Goal: Transaction & Acquisition: Purchase product/service

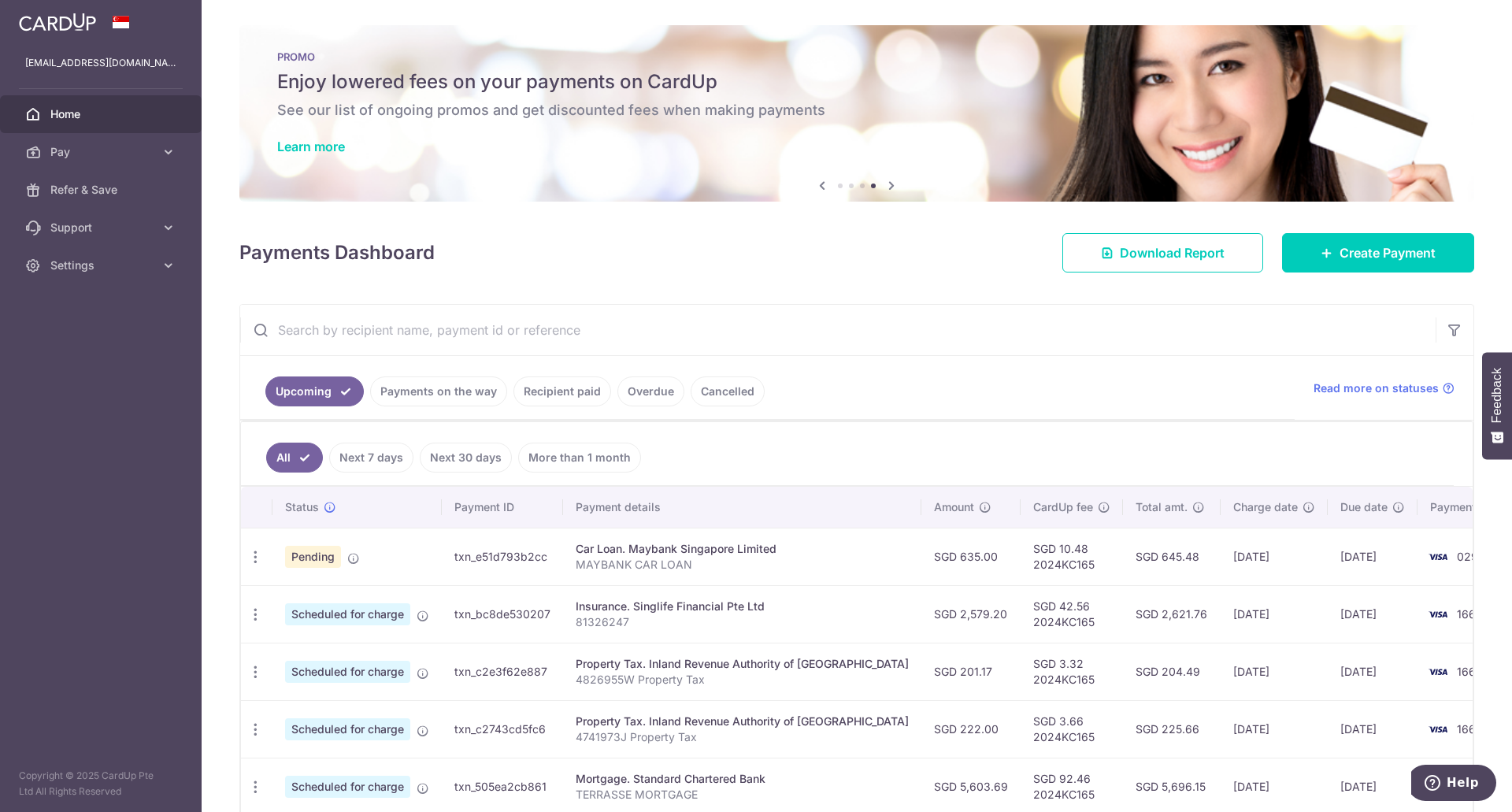
click at [579, 392] on link "Recipient paid" at bounding box center [562, 391] width 98 height 30
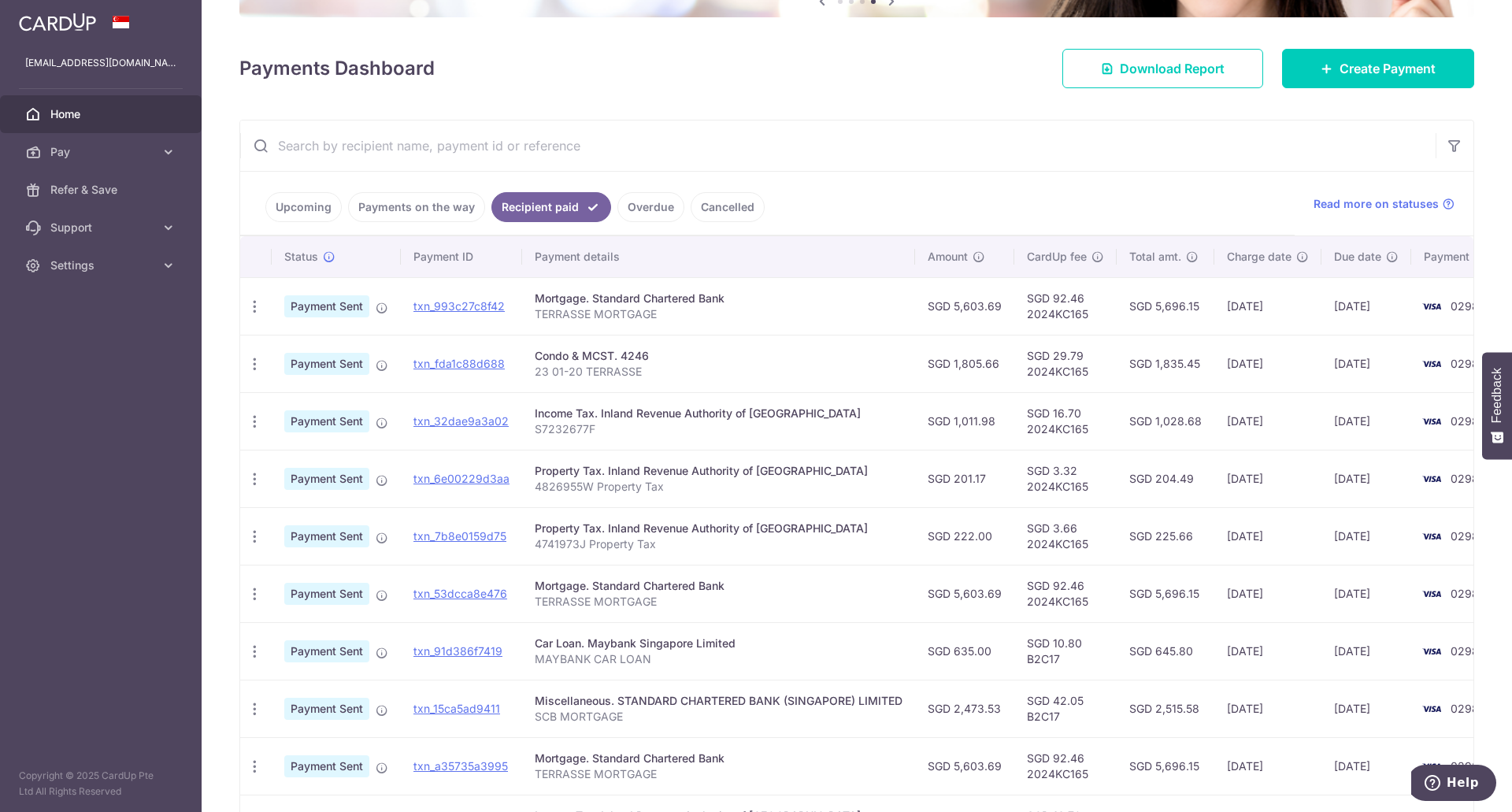
scroll to position [284, 0]
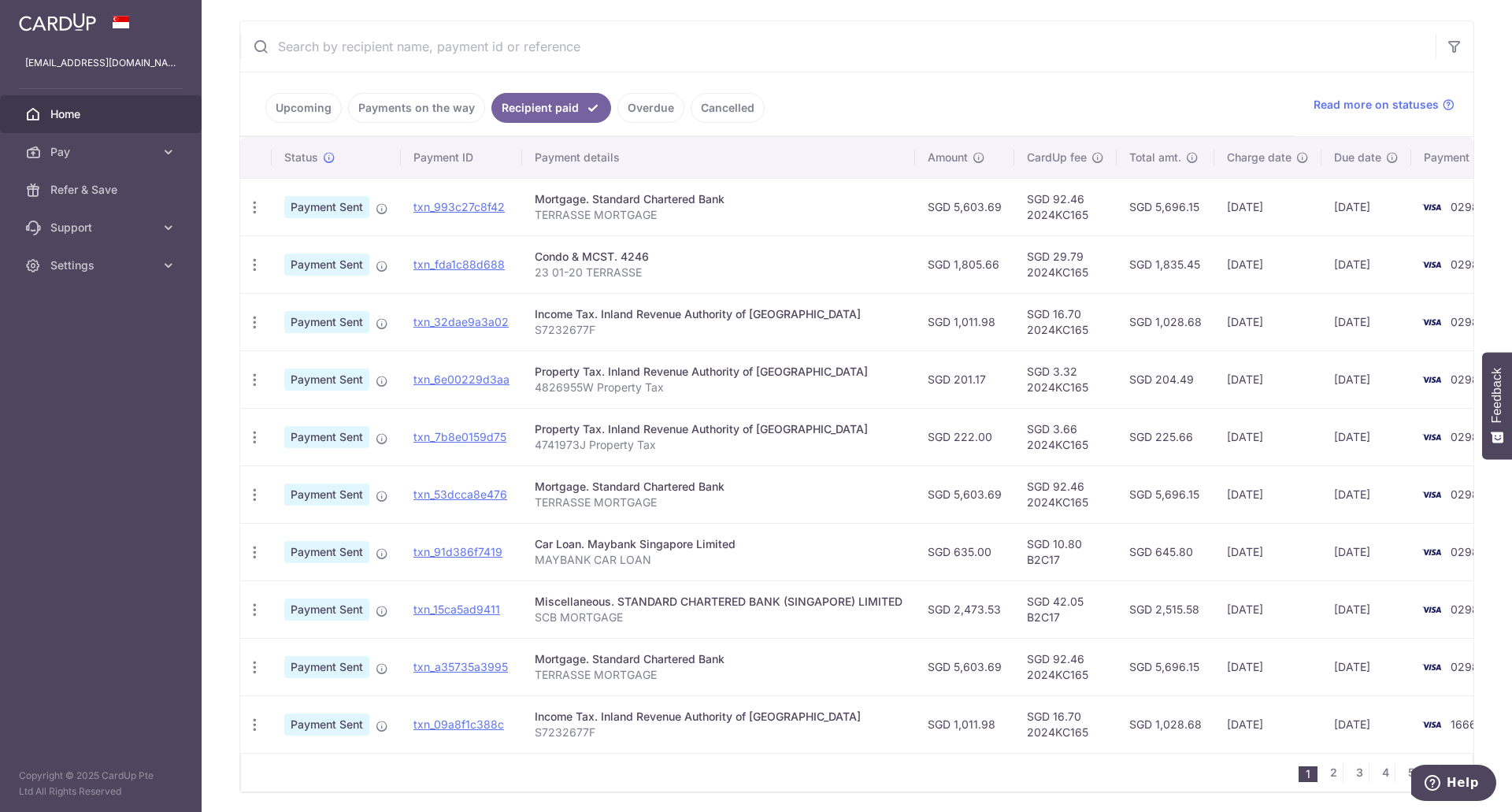
click at [400, 108] on link "Payments on the way" at bounding box center [416, 108] width 137 height 30
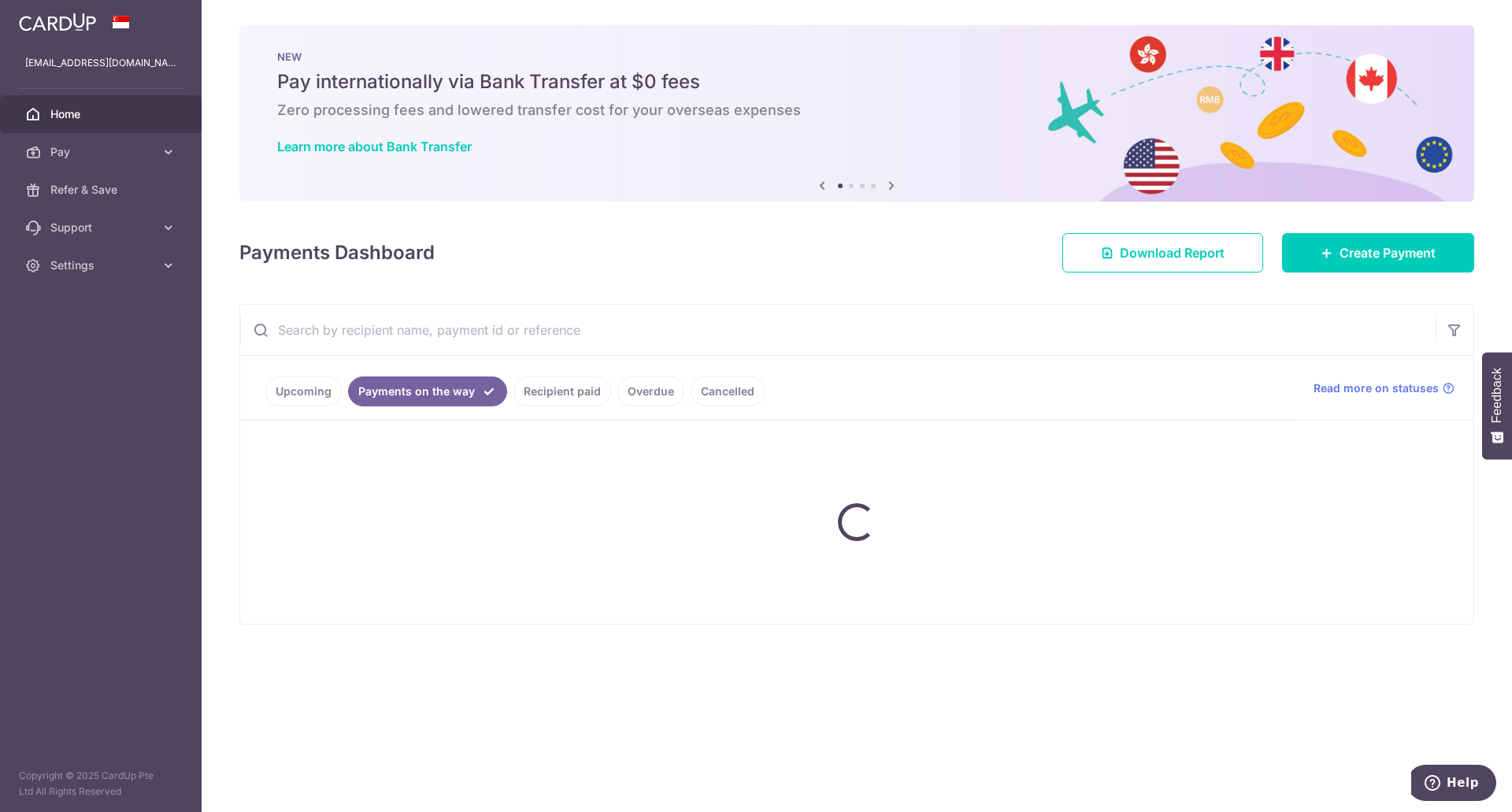
scroll to position [0, 0]
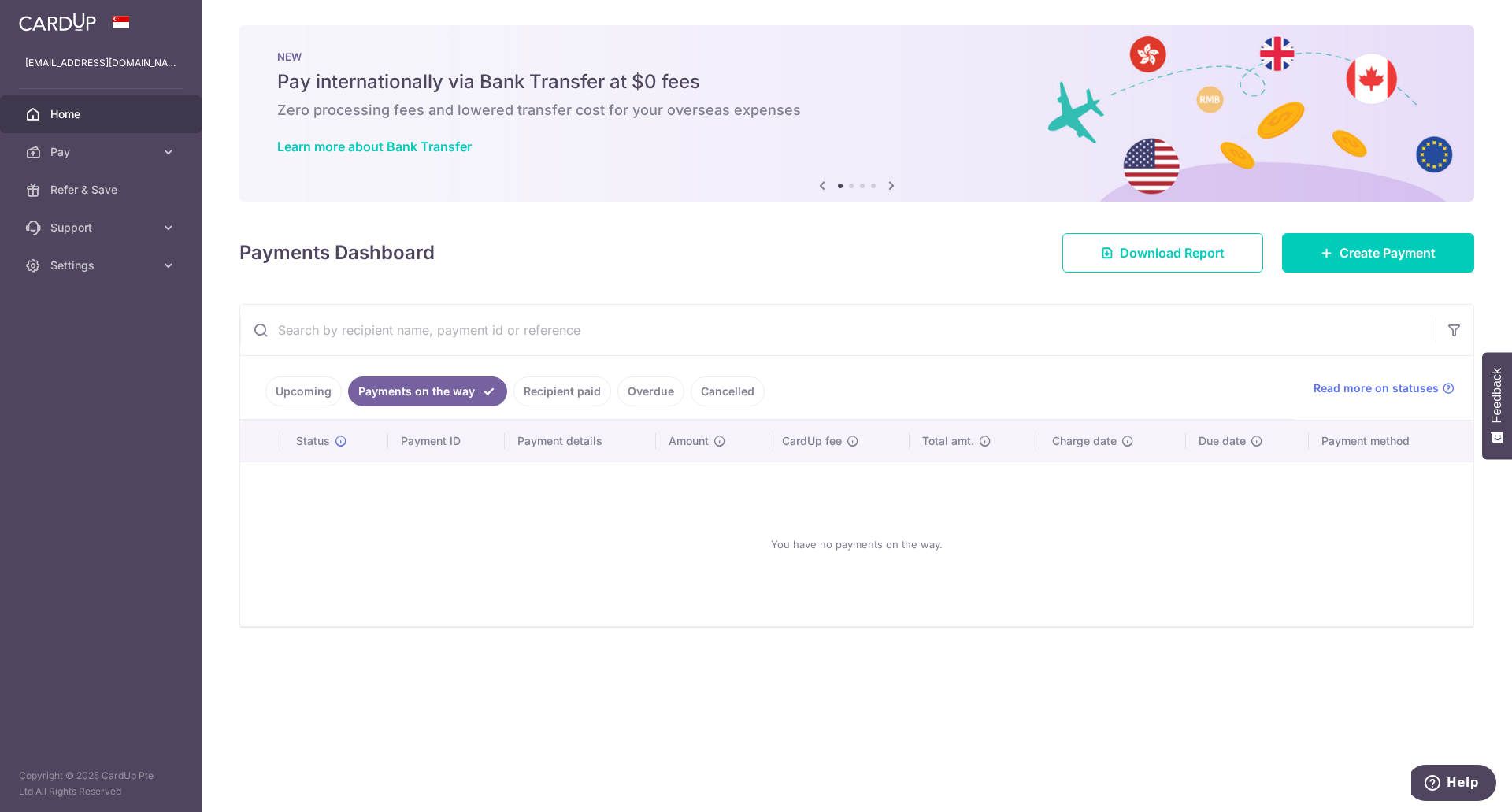
click at [269, 394] on link "Upcoming" at bounding box center [303, 391] width 77 height 30
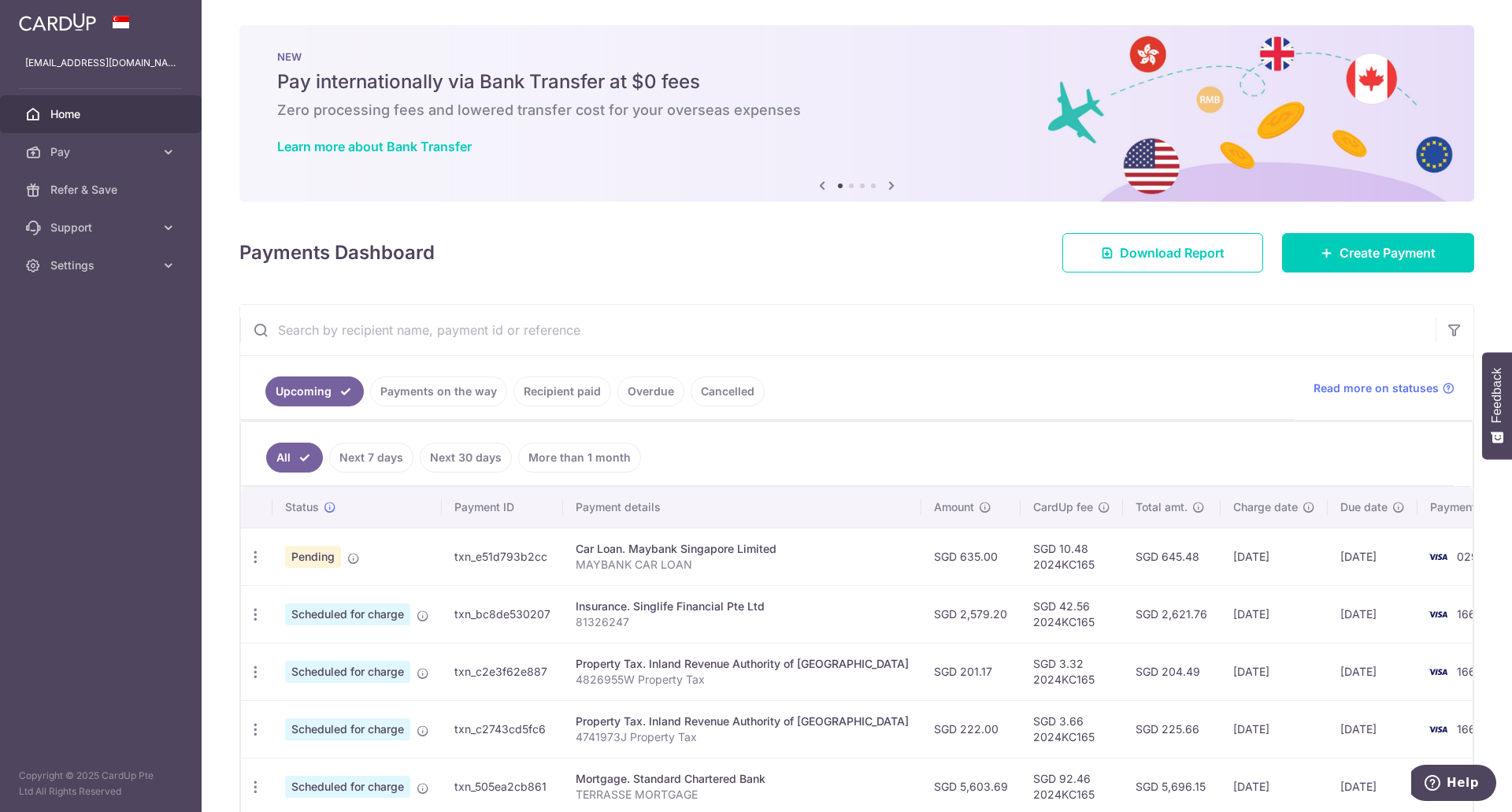
click at [594, 315] on input "text" at bounding box center [837, 330] width 1195 height 51
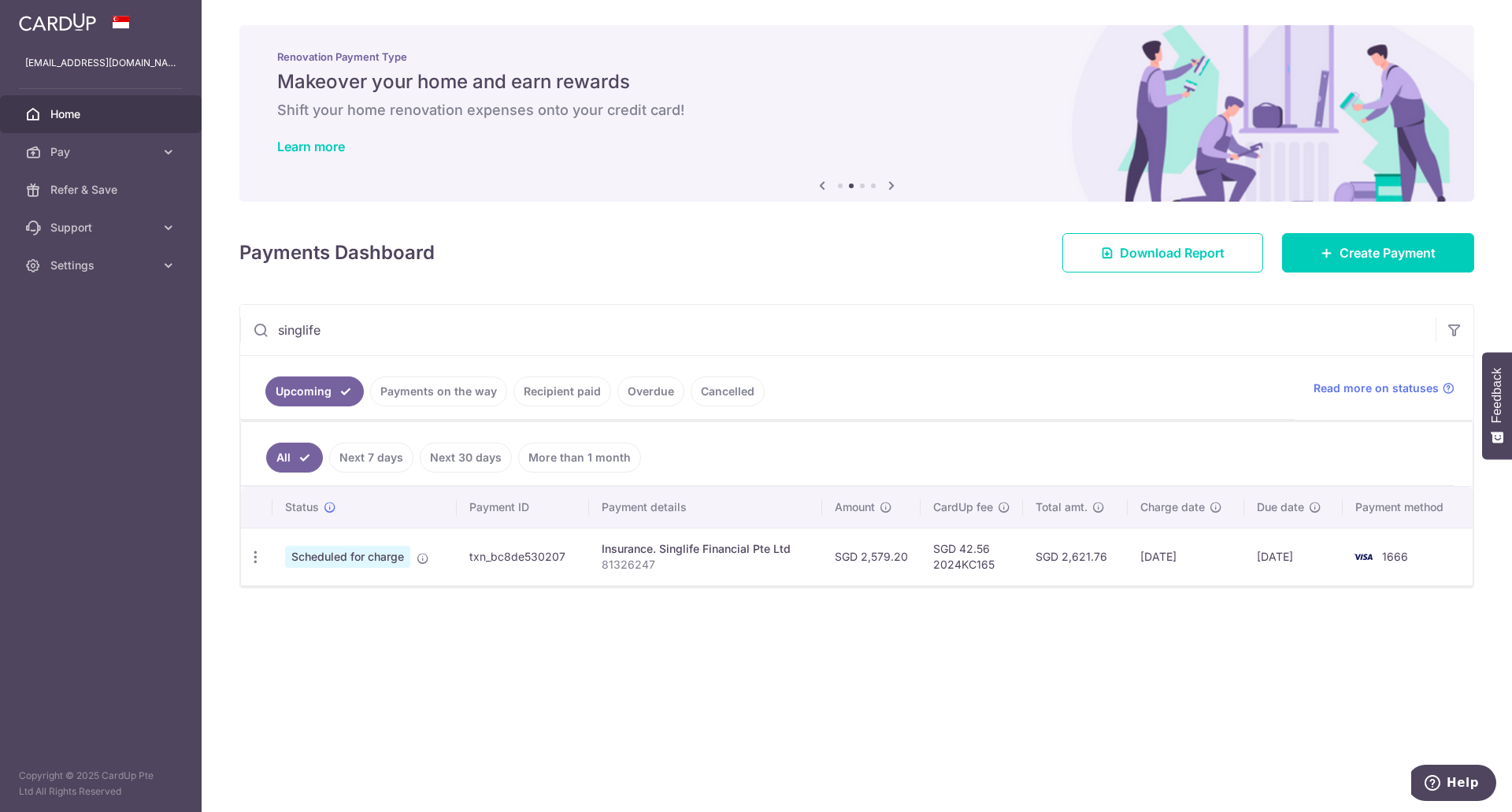
click at [537, 389] on link "Recipient paid" at bounding box center [562, 391] width 98 height 30
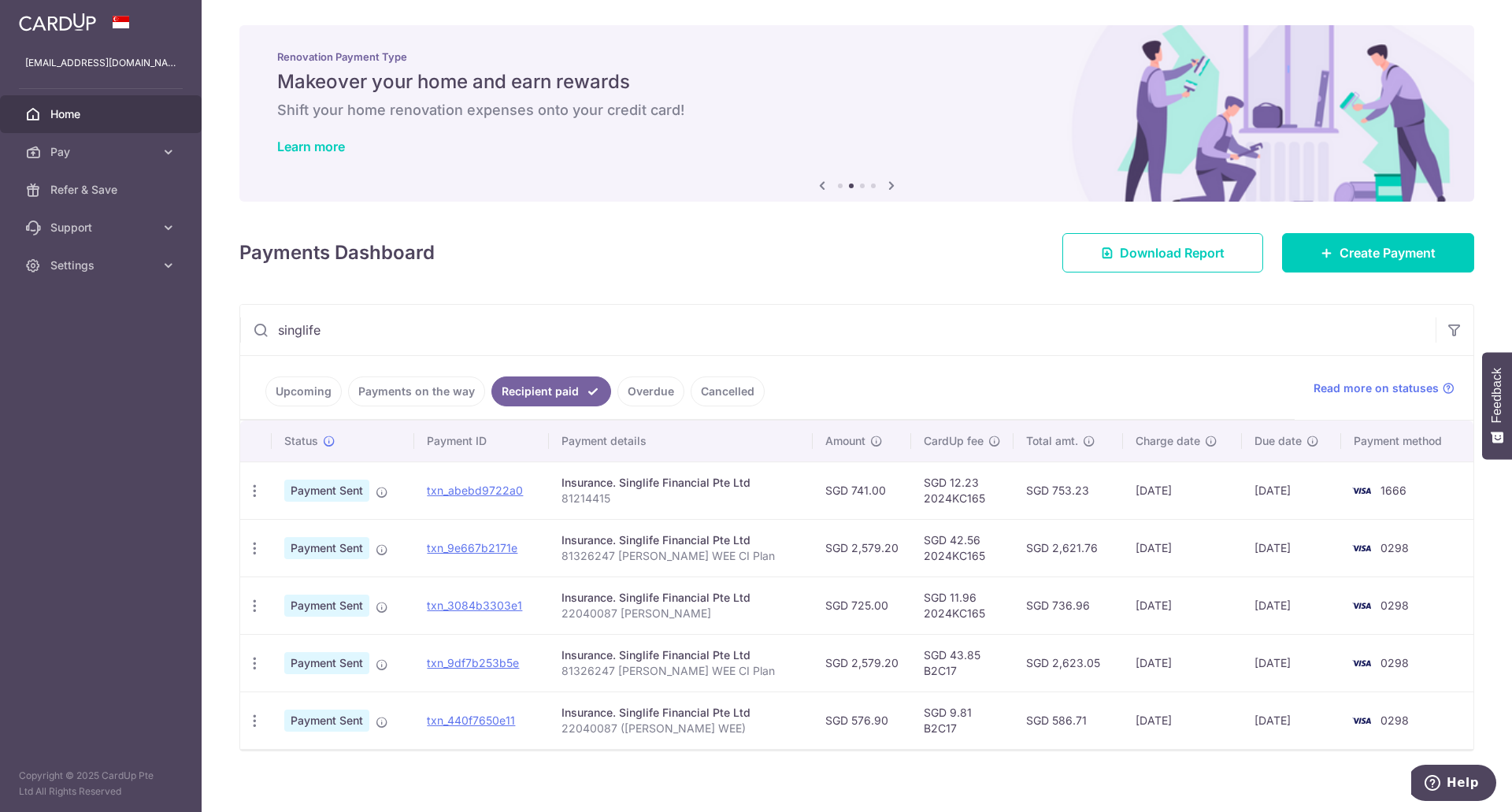
click at [300, 392] on link "Upcoming" at bounding box center [303, 391] width 77 height 30
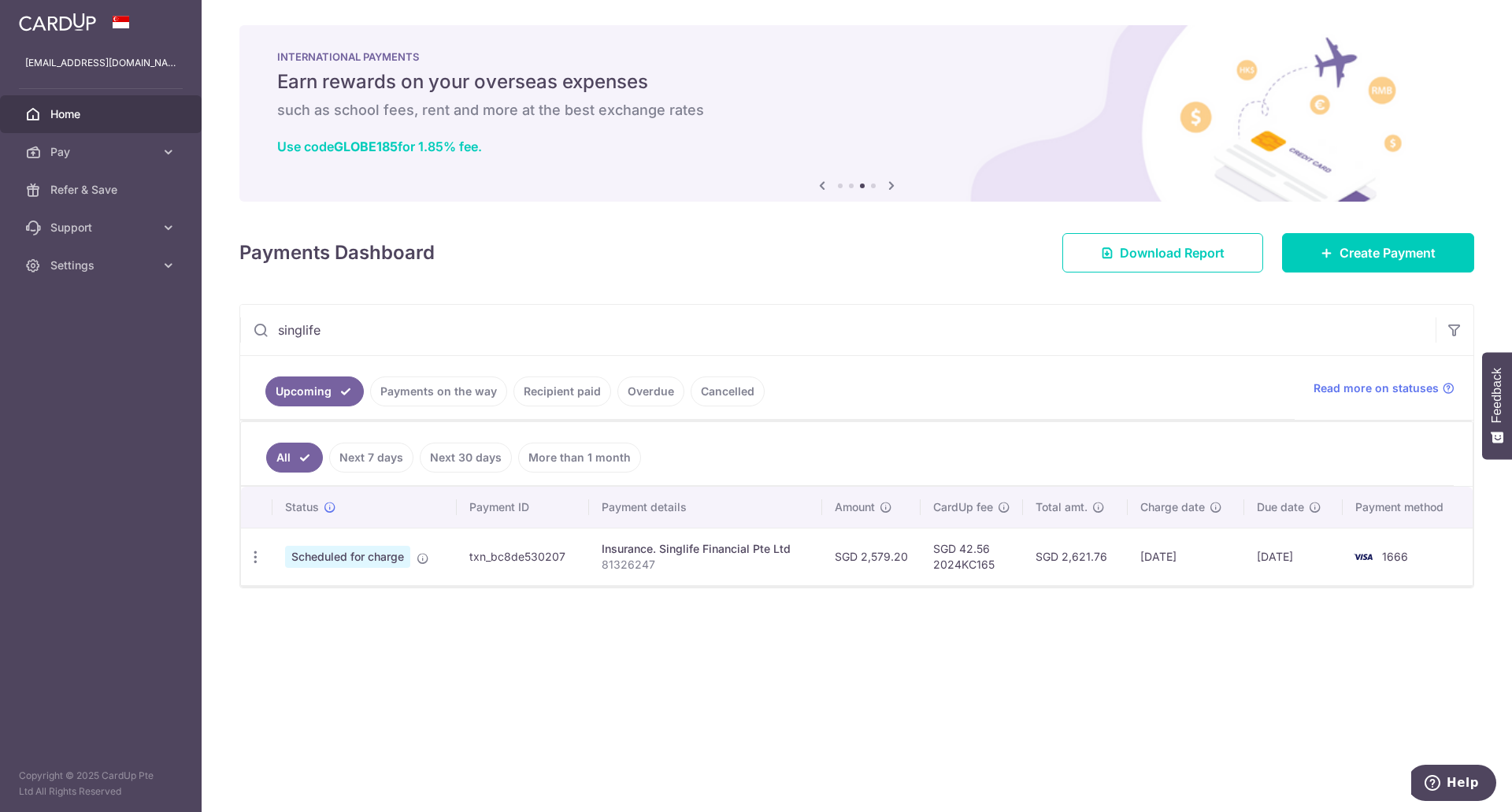
click at [551, 330] on input "singlife" at bounding box center [837, 330] width 1195 height 51
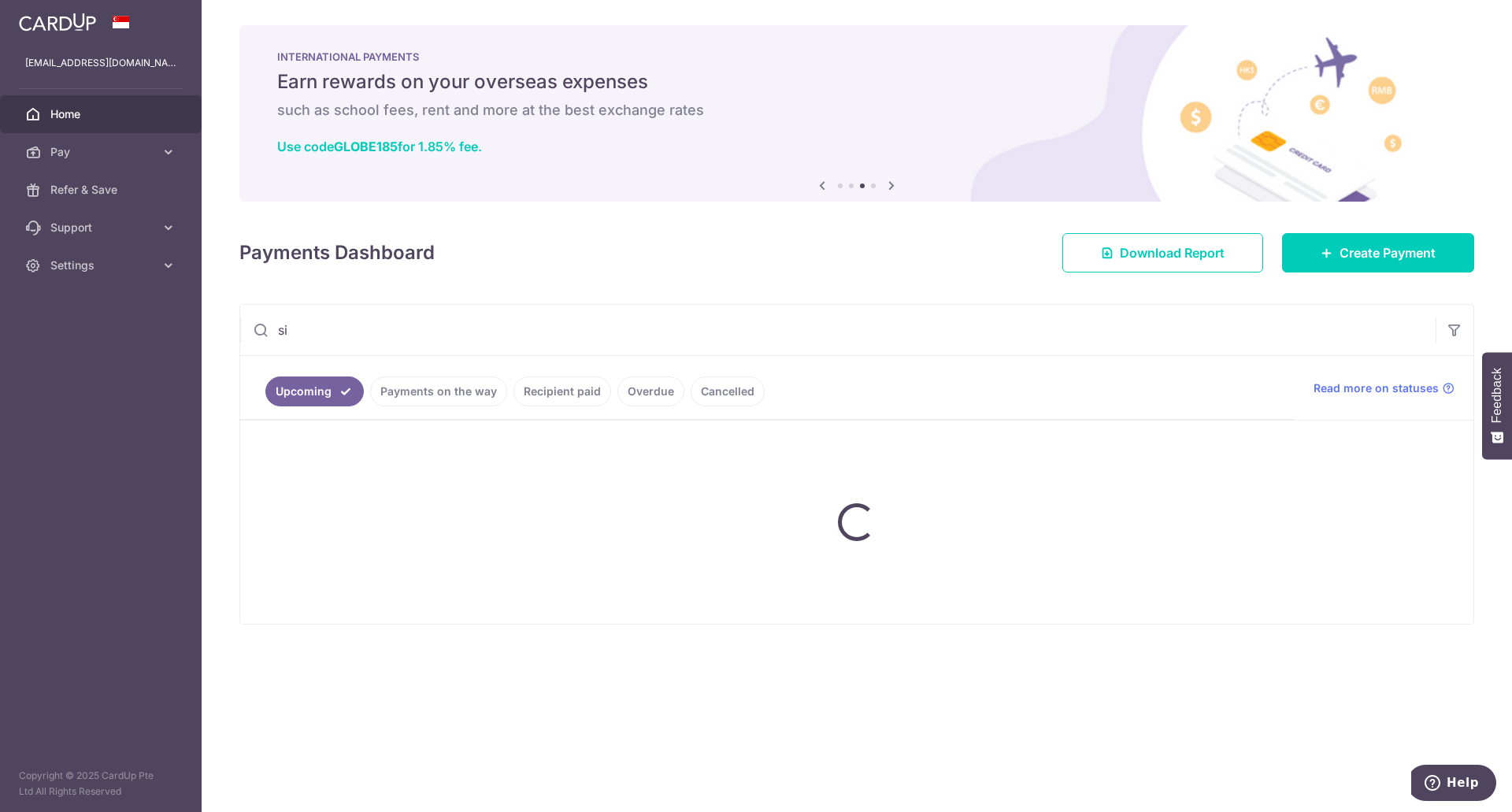
type input "s"
click at [985, 394] on ul "Upcoming Payments on the way Recipient paid Overdue Cancelled" at bounding box center [767, 389] width 1055 height 64
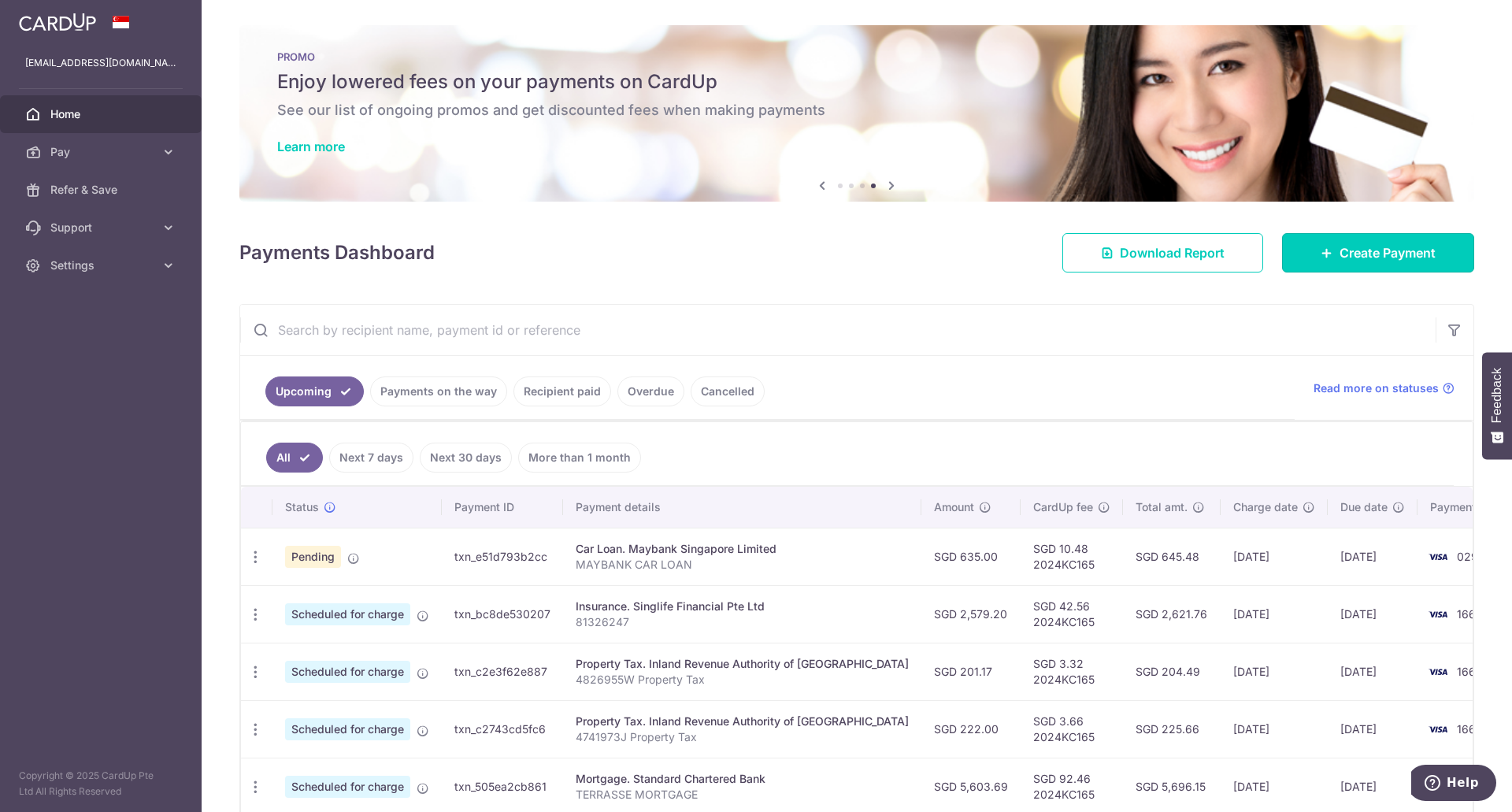
click at [1365, 248] on span "Create Payment" at bounding box center [1388, 253] width 96 height 18
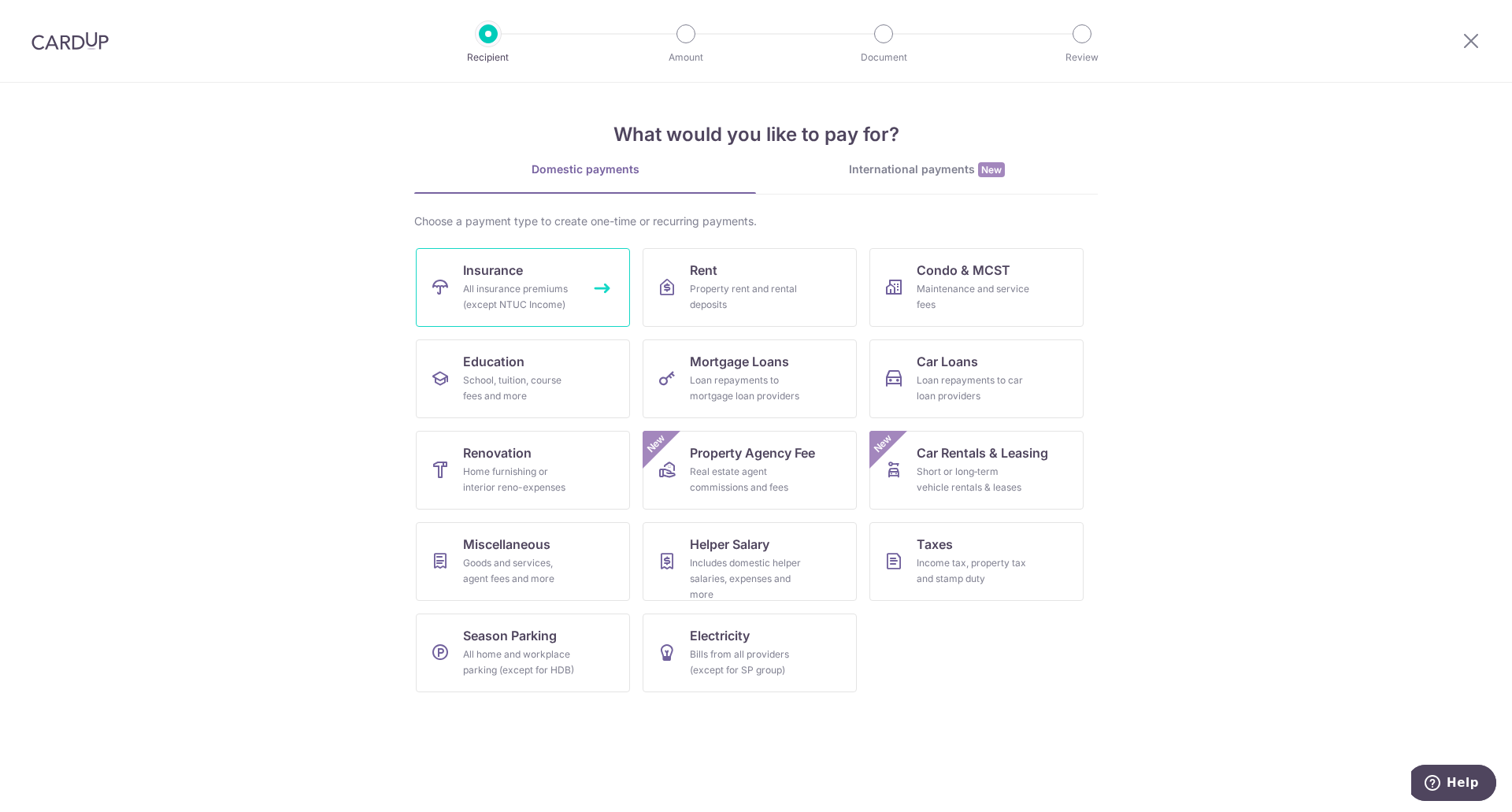
click at [535, 286] on div "All insurance premiums (except NTUC Income)" at bounding box center [520, 297] width 114 height 31
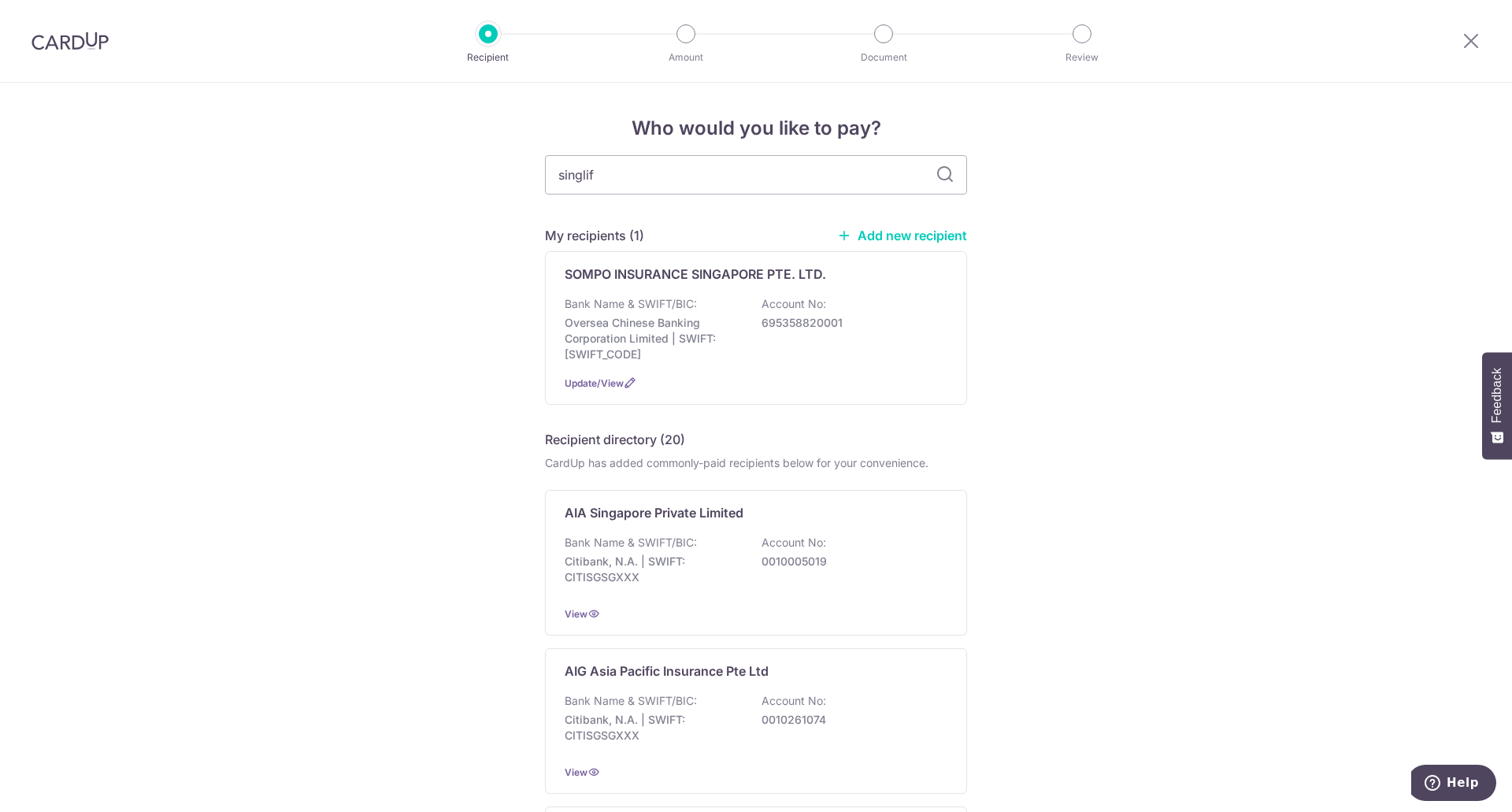
type input "singlife"
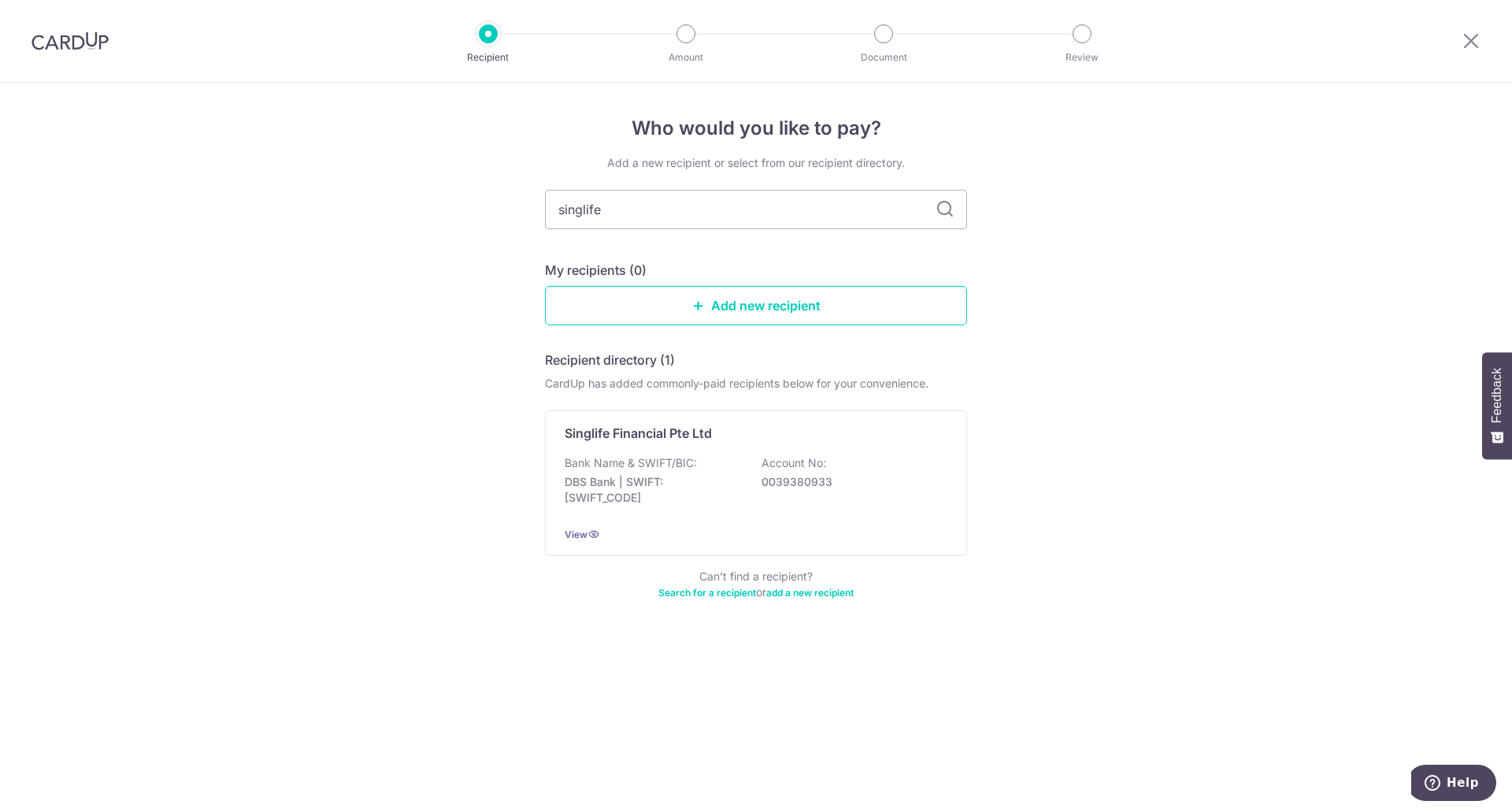
click at [762, 474] on div "Bank Name & SWIFT/BIC: DBS Bank | SWIFT: [SWIFT_CODE] Account No: 0039380933" at bounding box center [756, 485] width 383 height 58
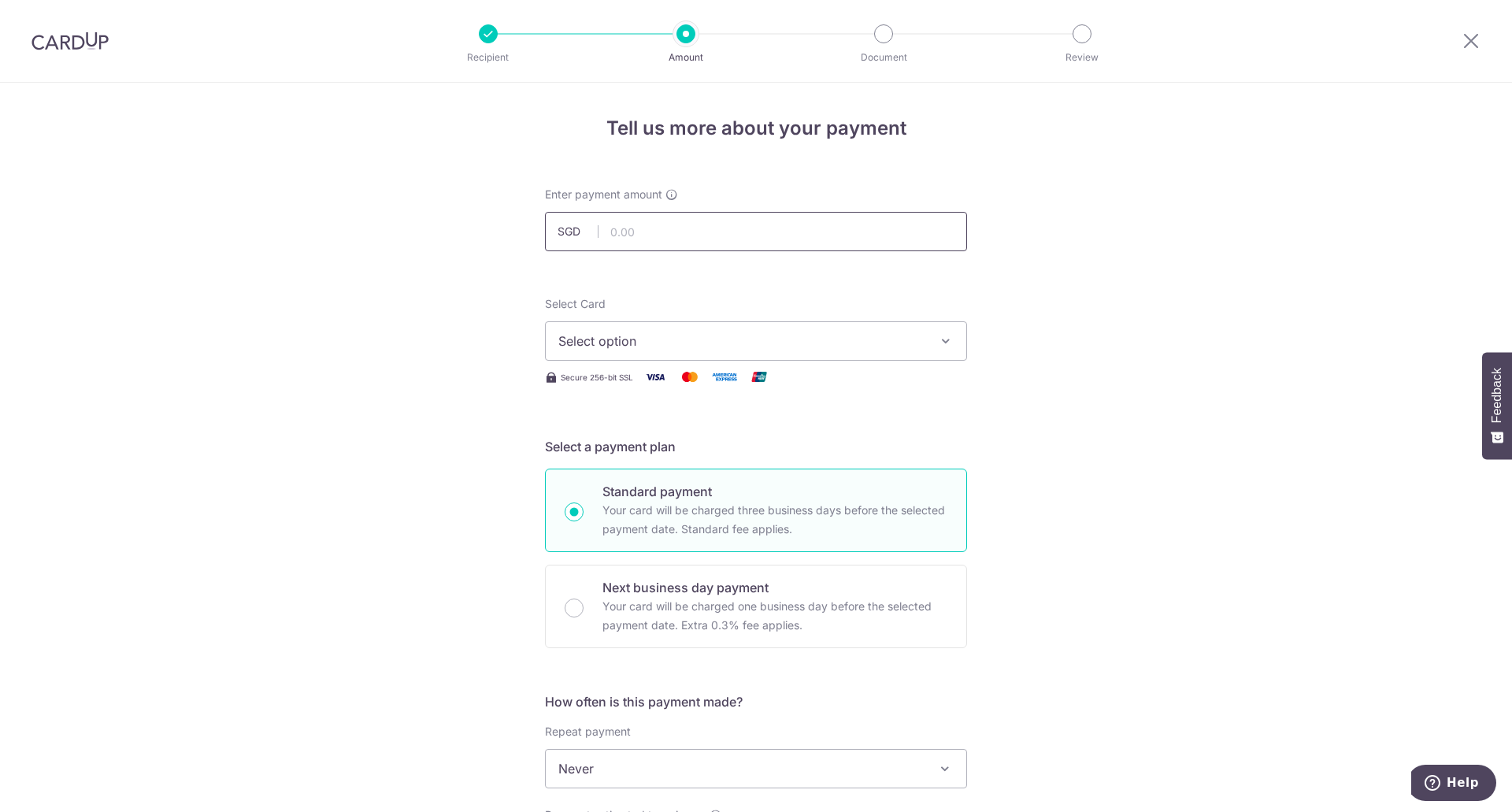
click at [743, 231] on input "text" at bounding box center [756, 231] width 422 height 40
type input "856.00"
click at [833, 302] on div "Select Card Select option Add credit card Your Cards **** 0298 **** 1666" at bounding box center [756, 328] width 422 height 65
click at [783, 361] on div "Select Card Select option Add credit card Your Cards **** 0298 **** 1666 Secure…" at bounding box center [756, 341] width 422 height 90
click at [790, 352] on button "Select option" at bounding box center [756, 341] width 422 height 40
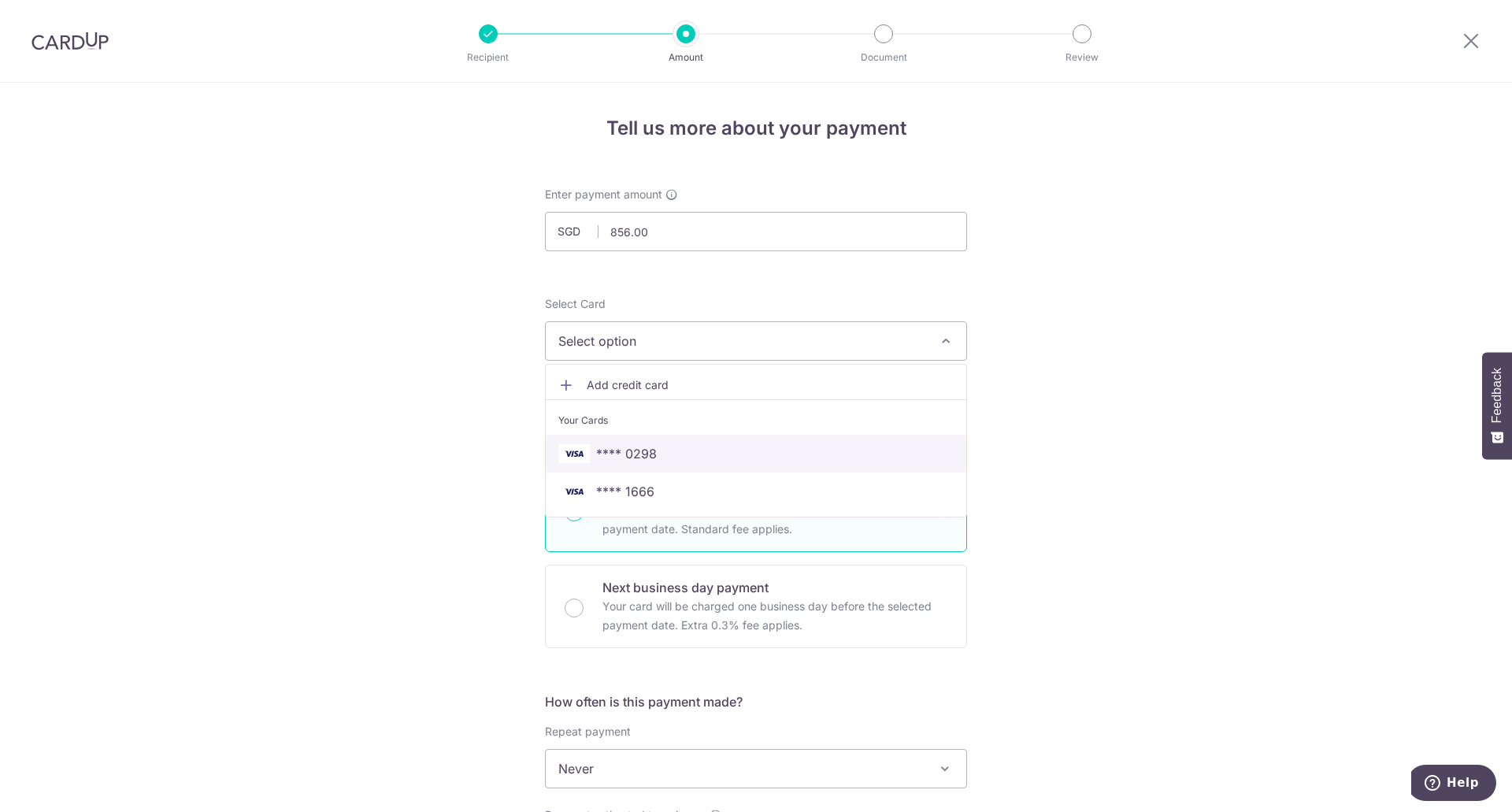
click at [752, 455] on span "**** 0298" at bounding box center [756, 453] width 395 height 18
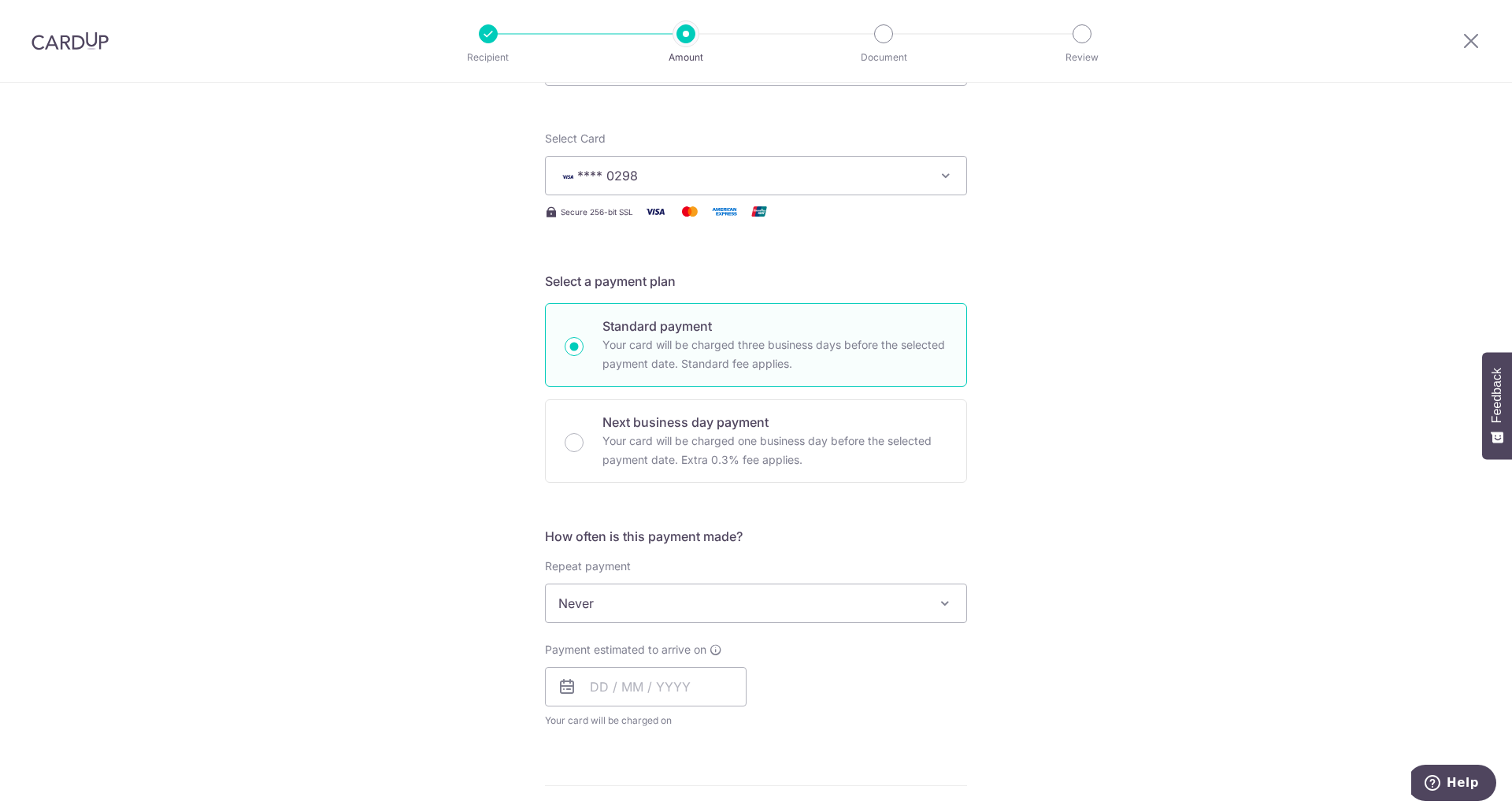
scroll to position [397, 0]
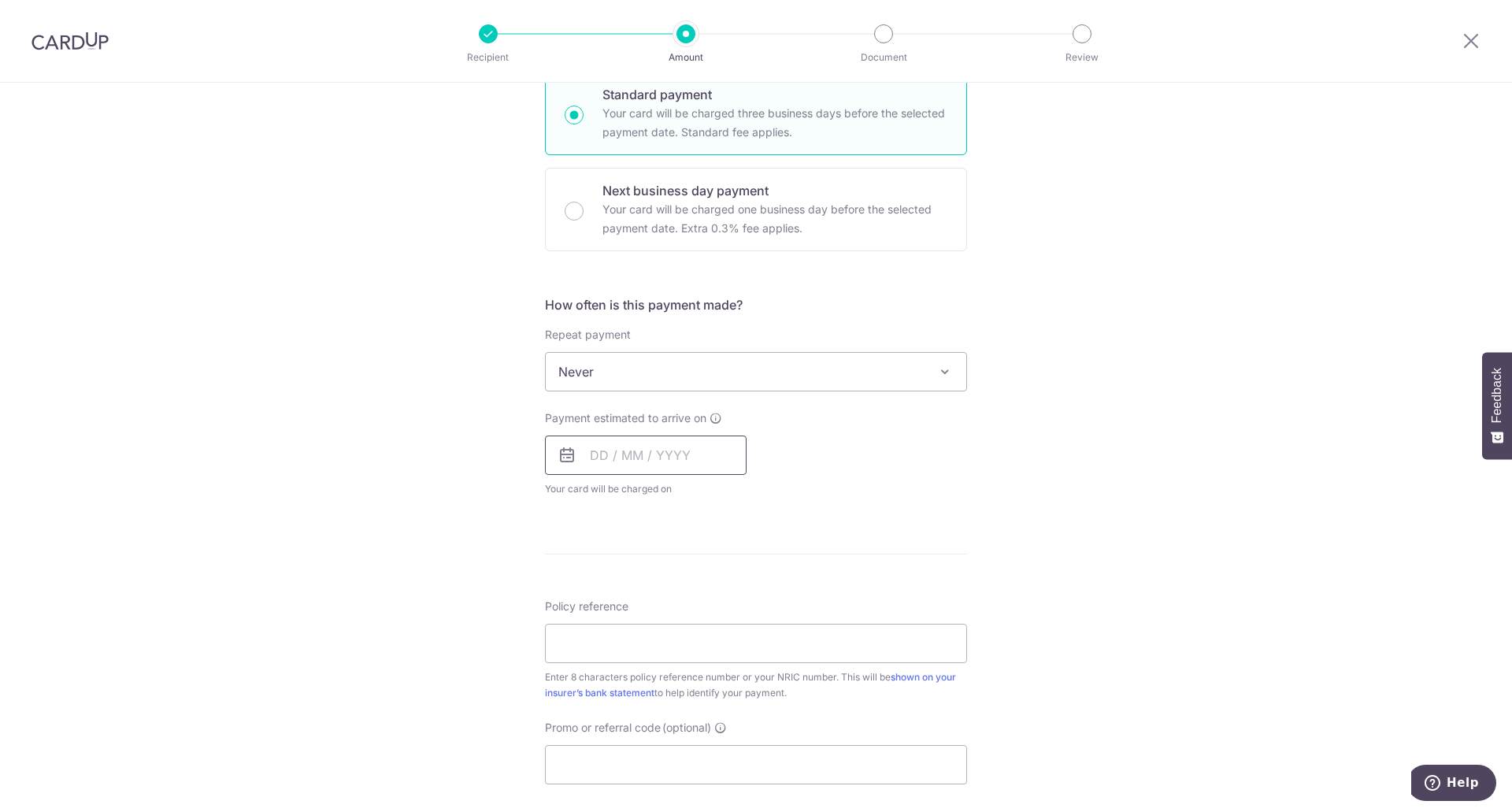
click at [577, 453] on input "text" at bounding box center [646, 455] width 202 height 40
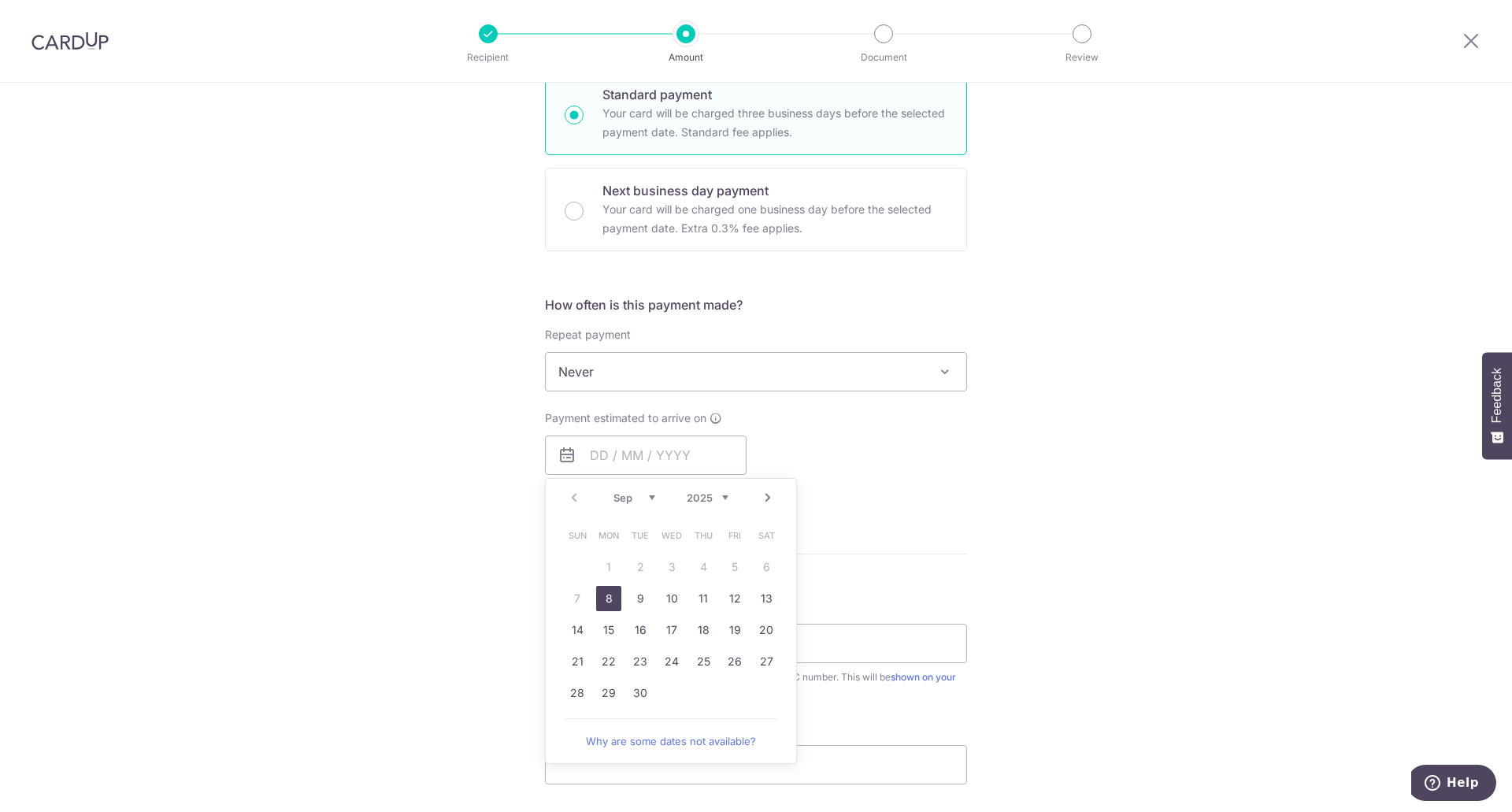
click at [613, 601] on link "8" at bounding box center [609, 598] width 25 height 25
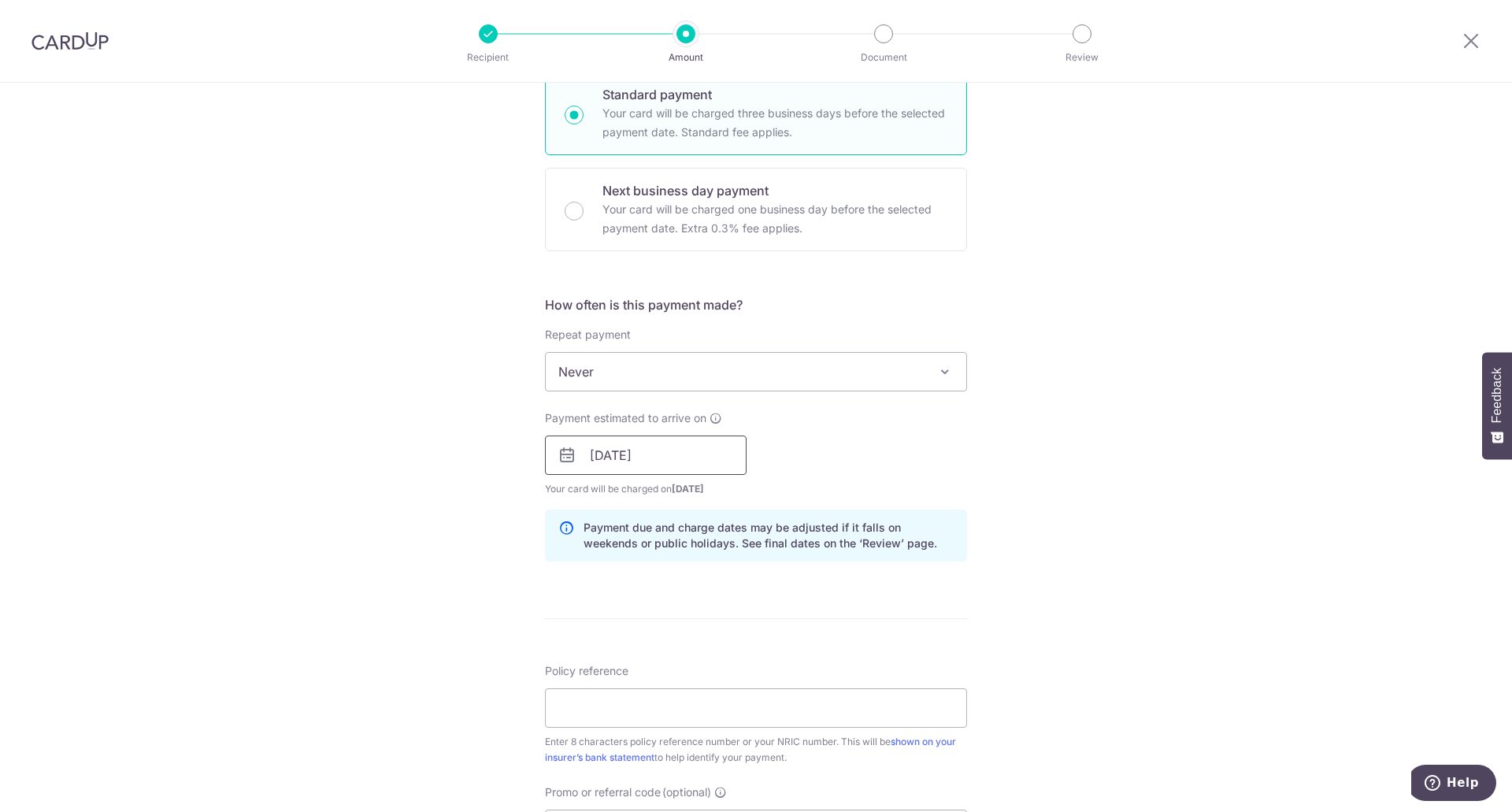
click at [584, 444] on input "08/09/2025" at bounding box center [646, 455] width 202 height 40
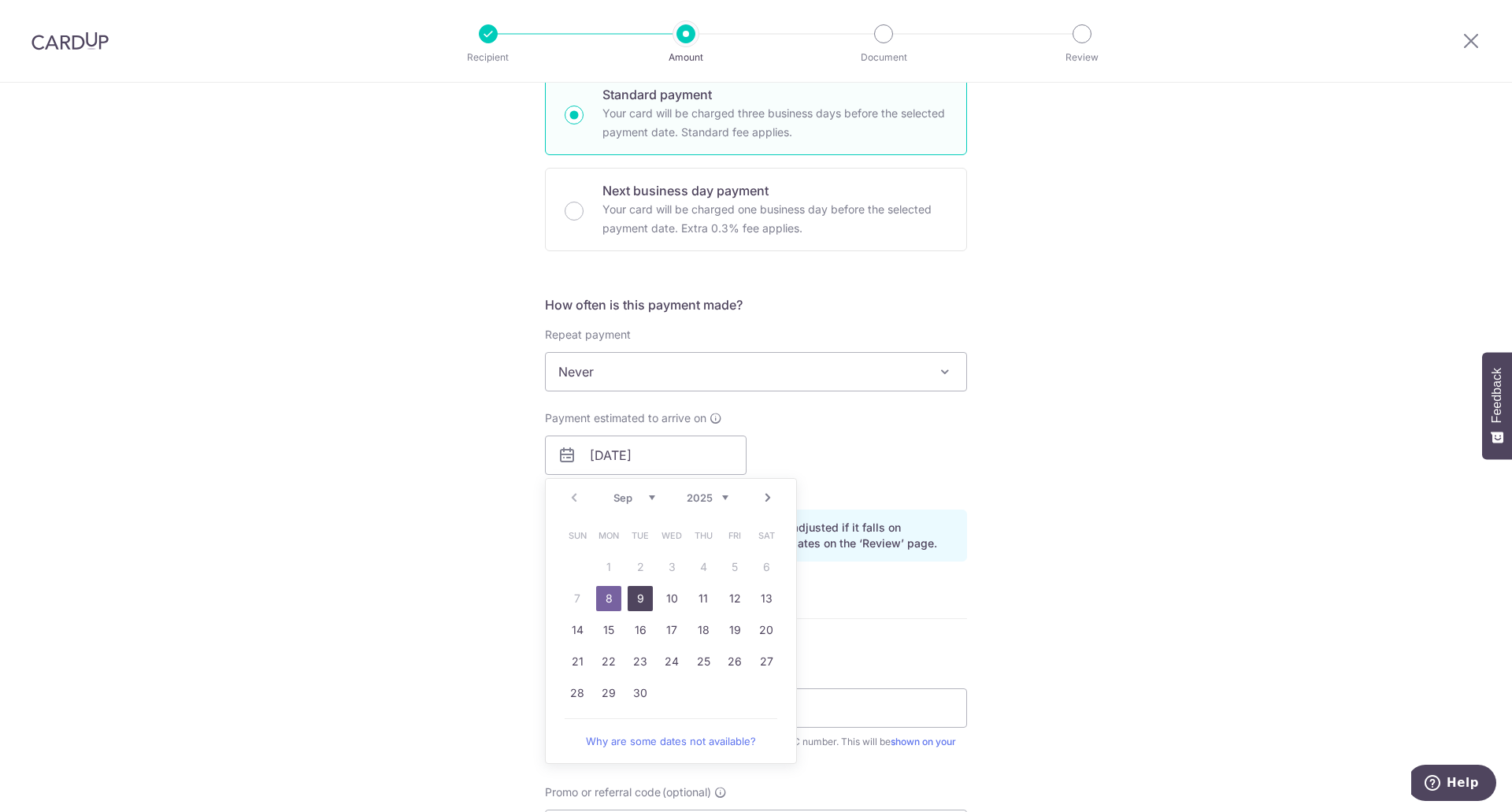
click at [640, 588] on link "9" at bounding box center [640, 598] width 25 height 25
type input "09/09/2025"
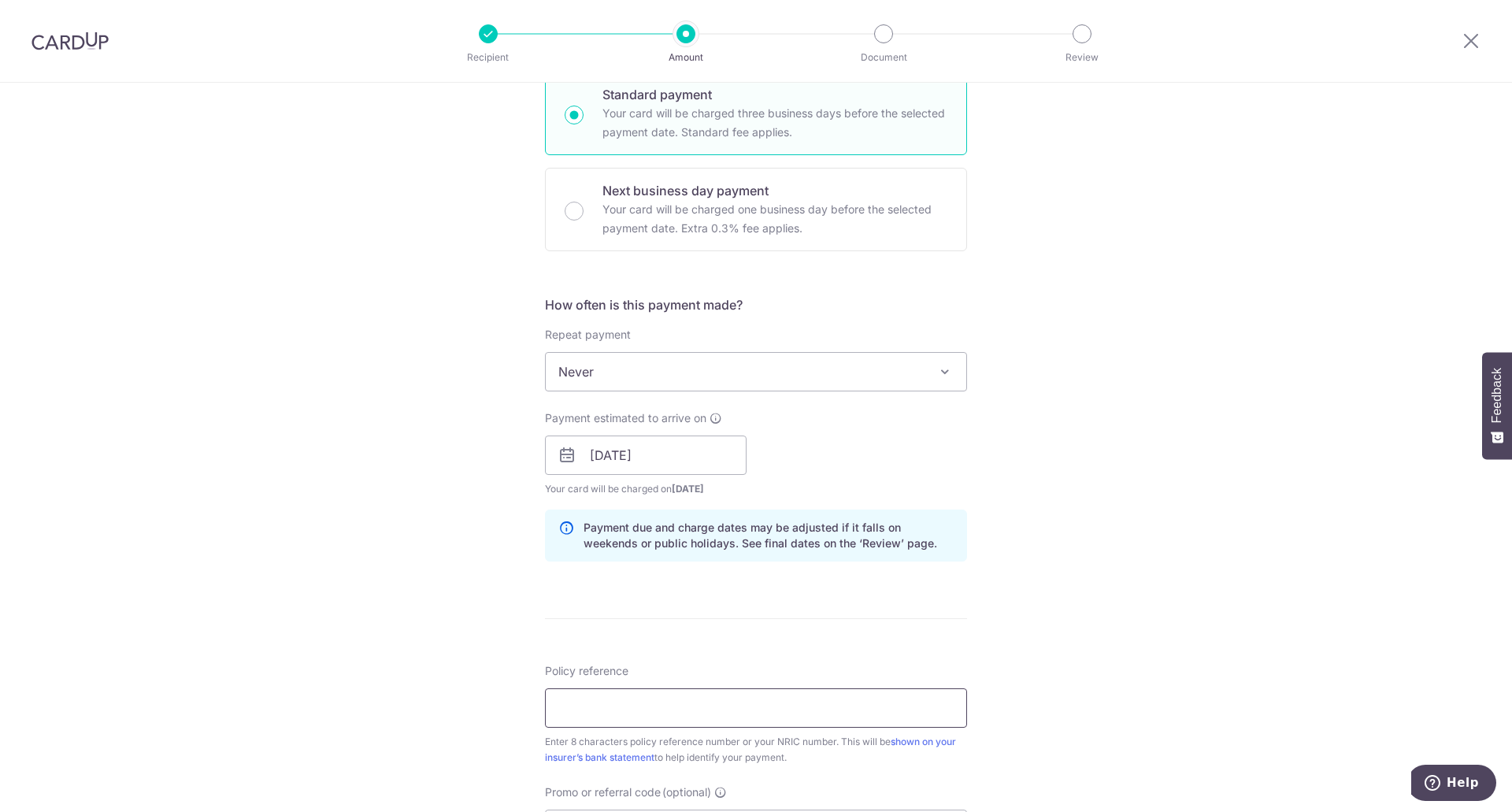
click at [719, 708] on input "Policy reference" at bounding box center [756, 708] width 422 height 40
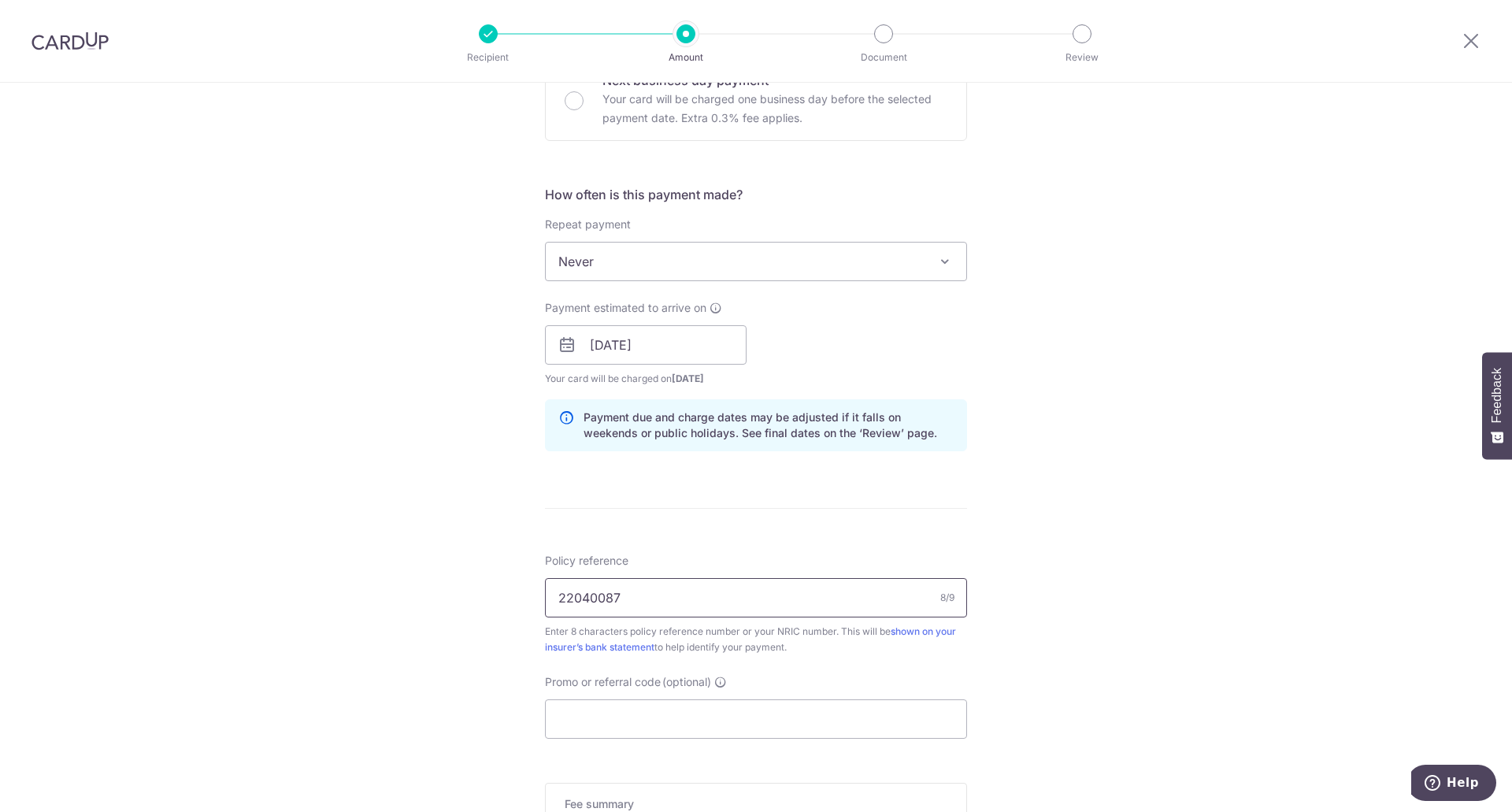
scroll to position [761, 0]
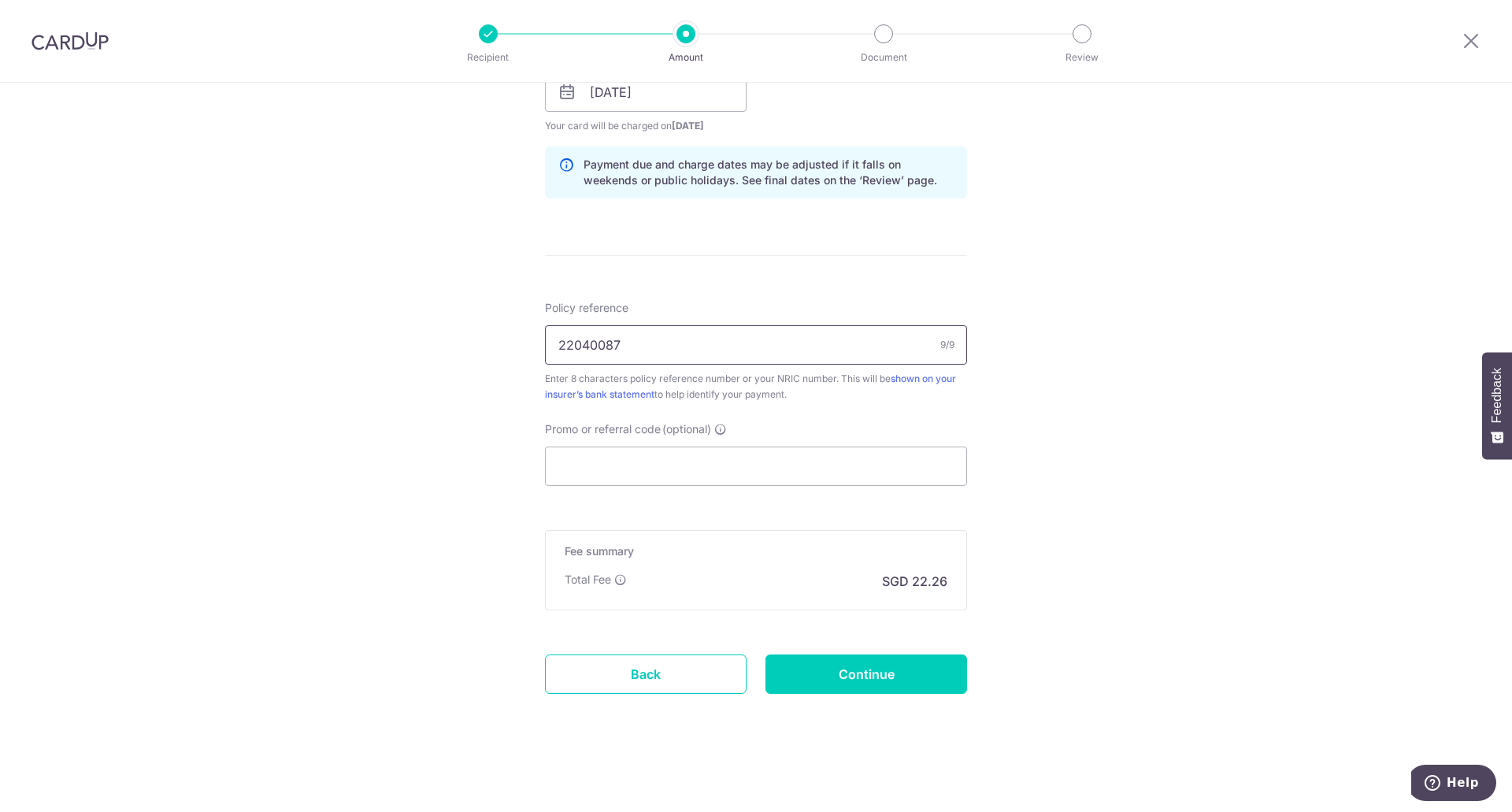
type input "22040087"
click at [663, 466] on input "Promo or referral code (optional)" at bounding box center [756, 466] width 422 height 40
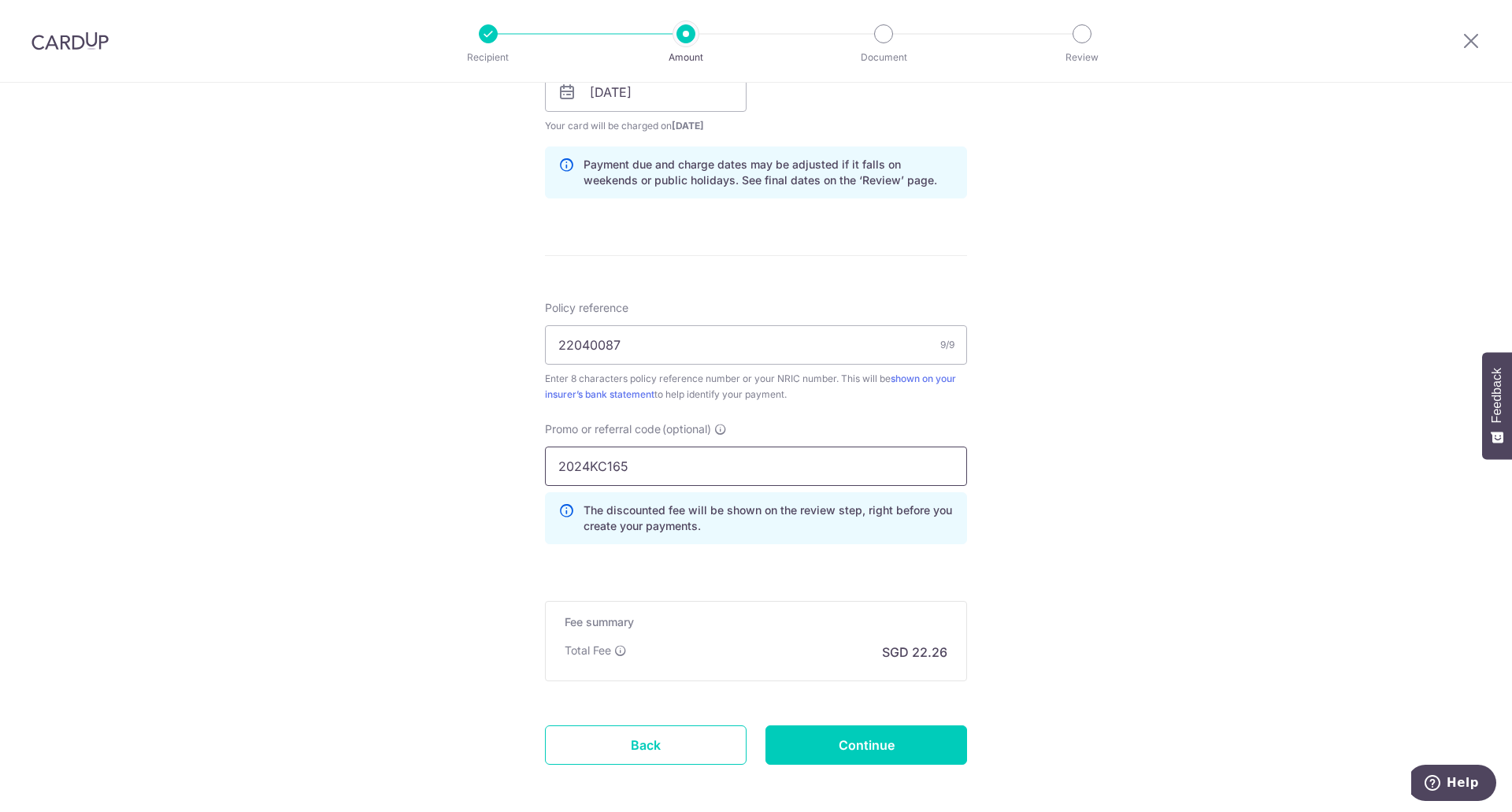
type input "2024KC165"
click at [887, 759] on input "Continue" at bounding box center [866, 745] width 202 height 40
type input "Create Schedule"
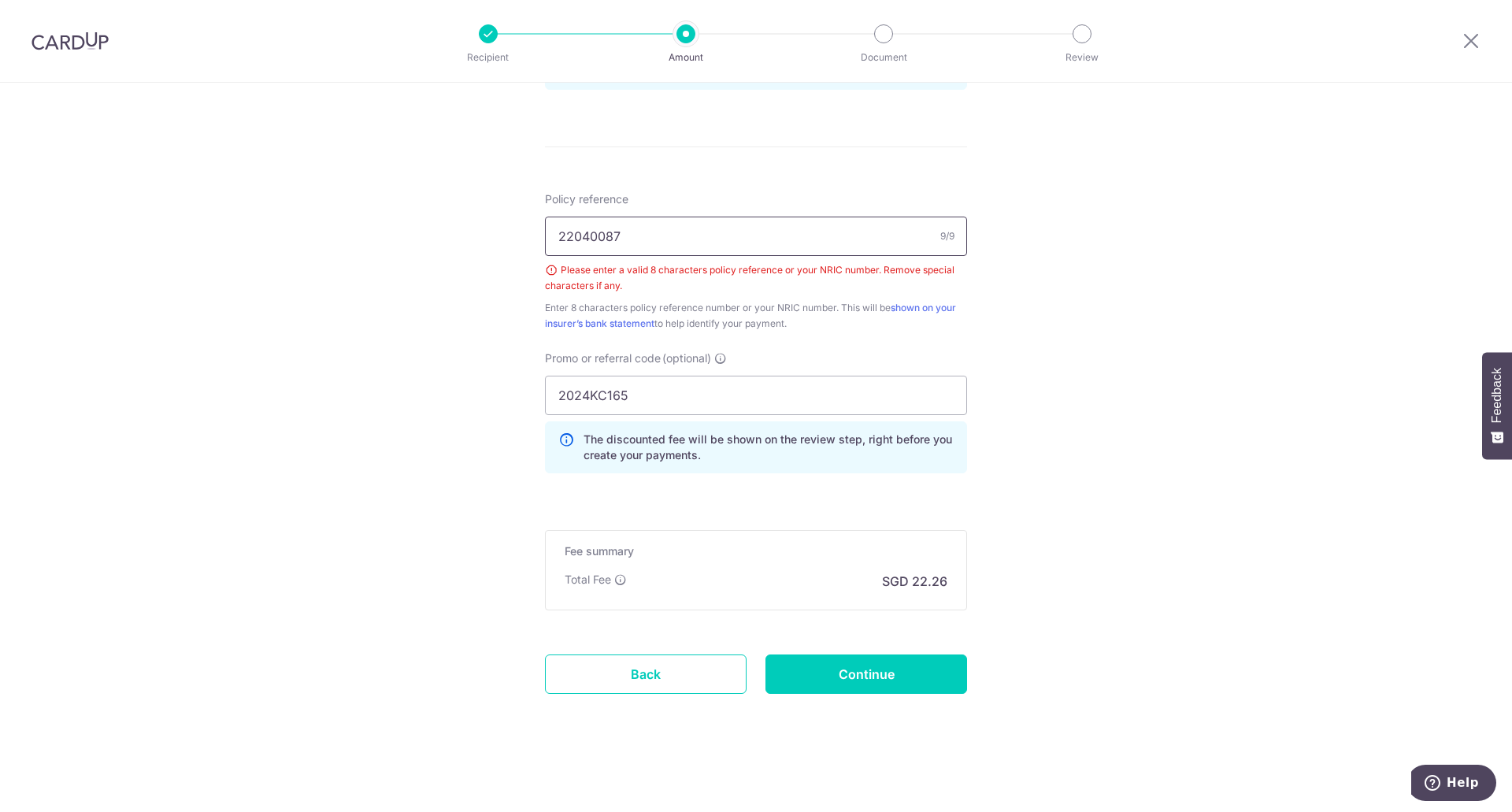
click at [557, 237] on input "22040087" at bounding box center [756, 236] width 422 height 40
type input "22040087"
click at [904, 340] on div "Policy reference 22040087 8/9 Please enter a valid 8 characters policy referenc…" at bounding box center [756, 338] width 422 height 294
click at [871, 669] on input "Continue" at bounding box center [866, 674] width 202 height 40
type input "Create Schedule"
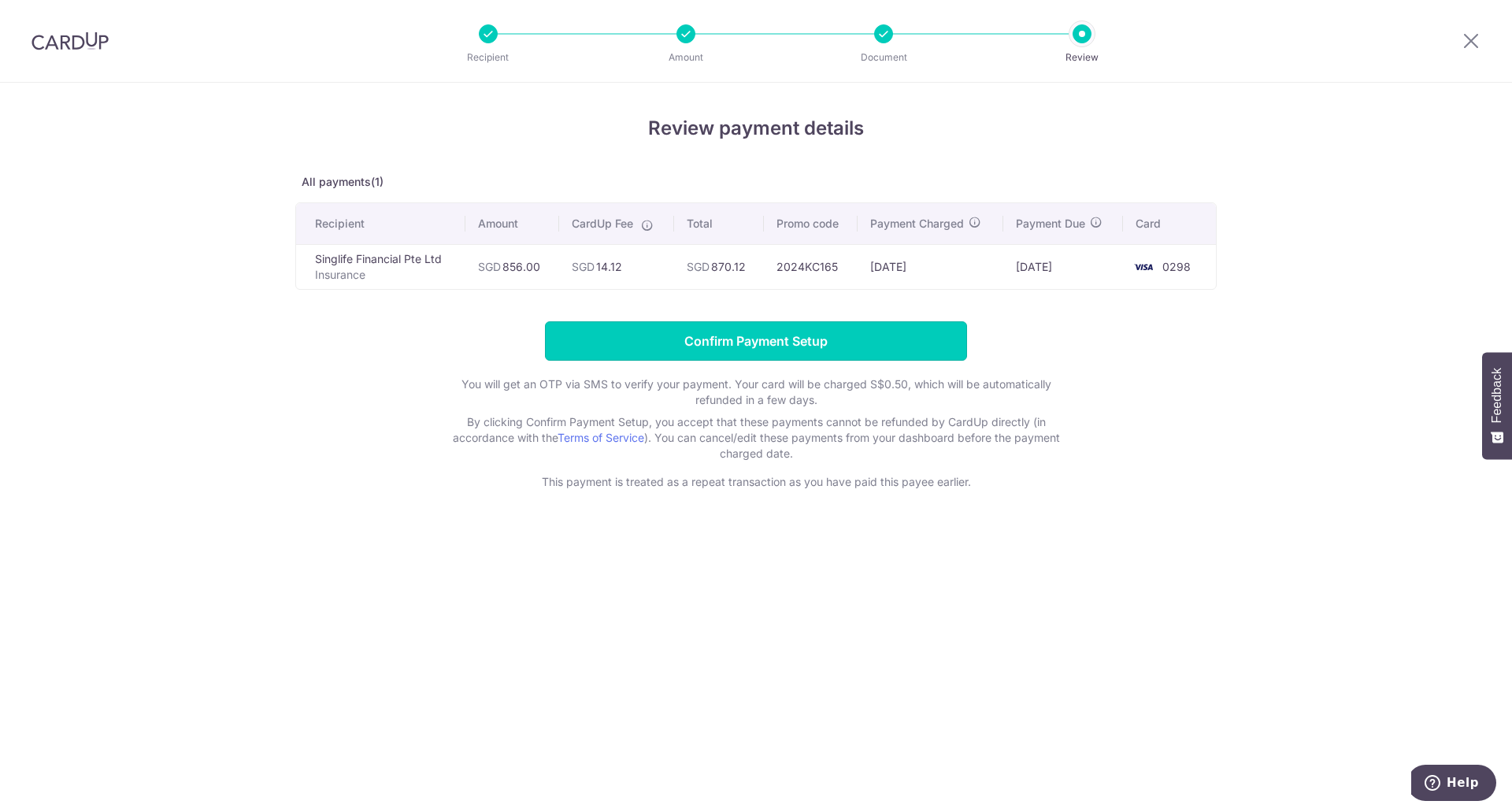
click at [796, 345] on input "Confirm Payment Setup" at bounding box center [756, 341] width 422 height 40
